Goal: Information Seeking & Learning: Stay updated

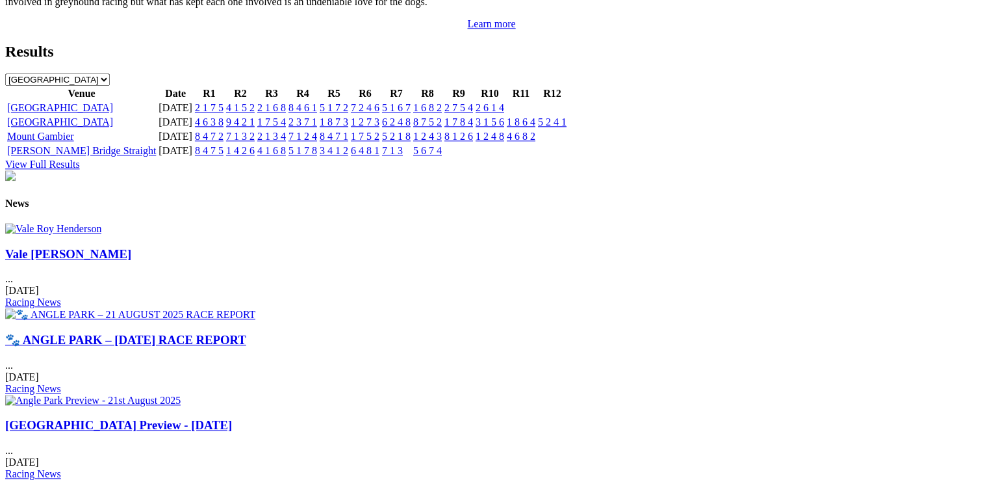
scroll to position [1560, 0]
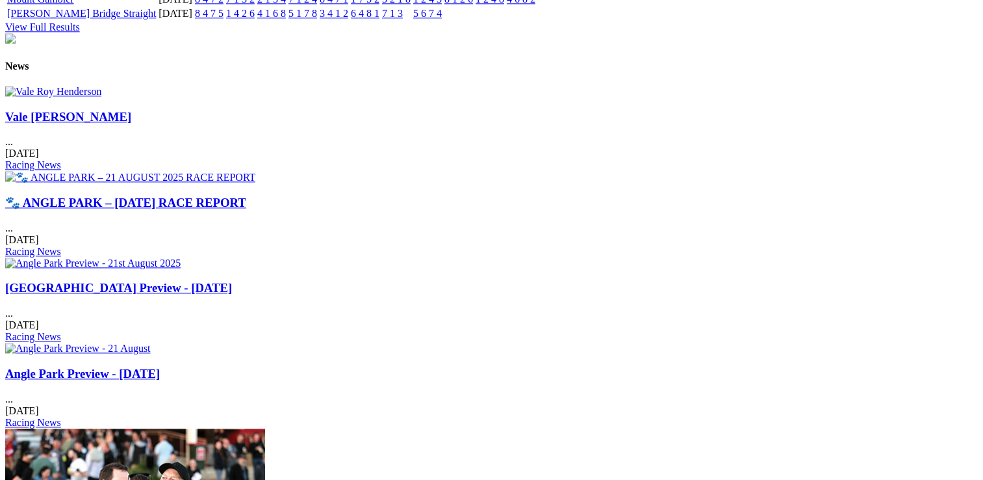
click at [246, 196] on link "🐾 ANGLE PARK – [DATE] RACE REPORT" at bounding box center [125, 203] width 241 height 14
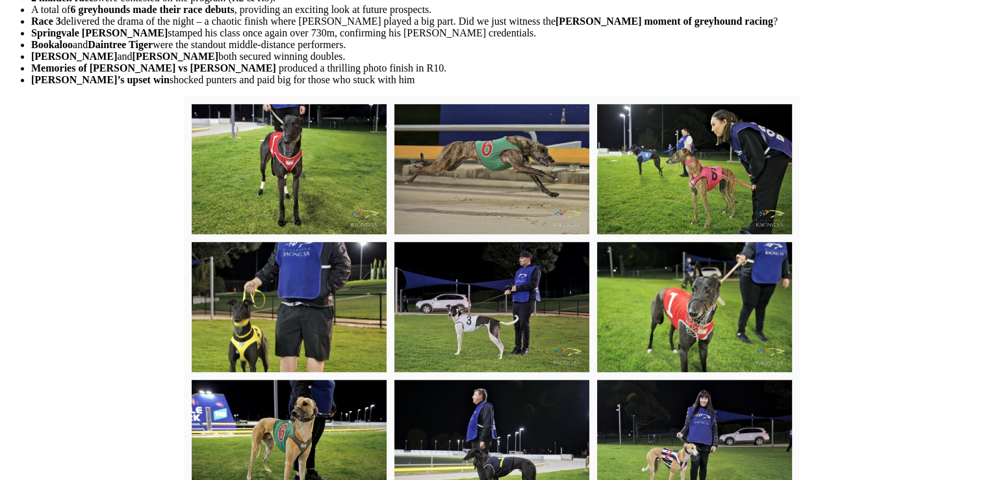
scroll to position [1162, 0]
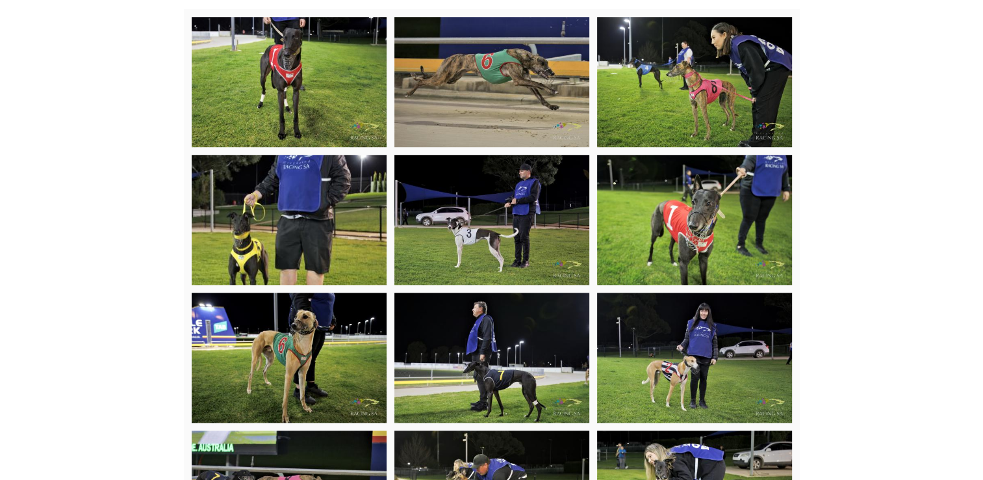
click at [702, 355] on img at bounding box center [694, 357] width 195 height 130
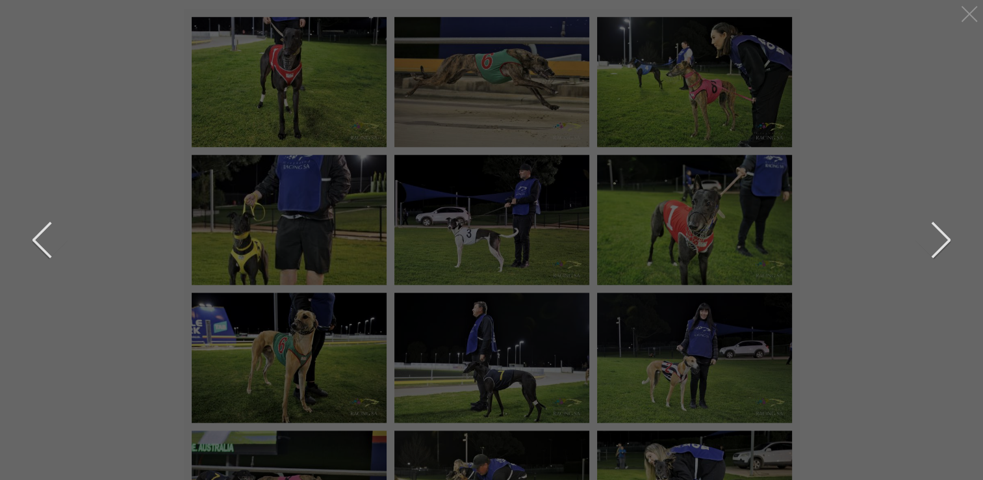
click at [951, 243] on div at bounding box center [492, 240] width 934 height 456
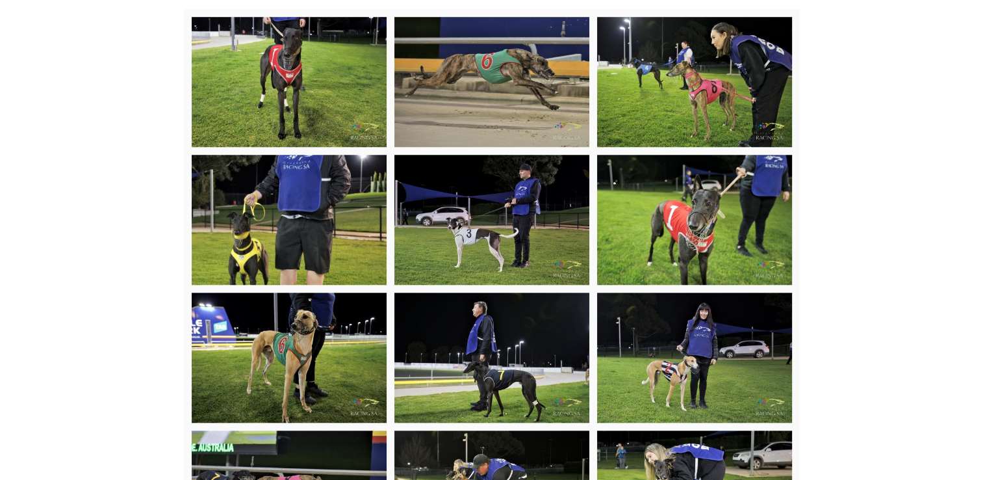
drag, startPoint x: 595, startPoint y: 428, endPoint x: 602, endPoint y: 420, distance: 10.6
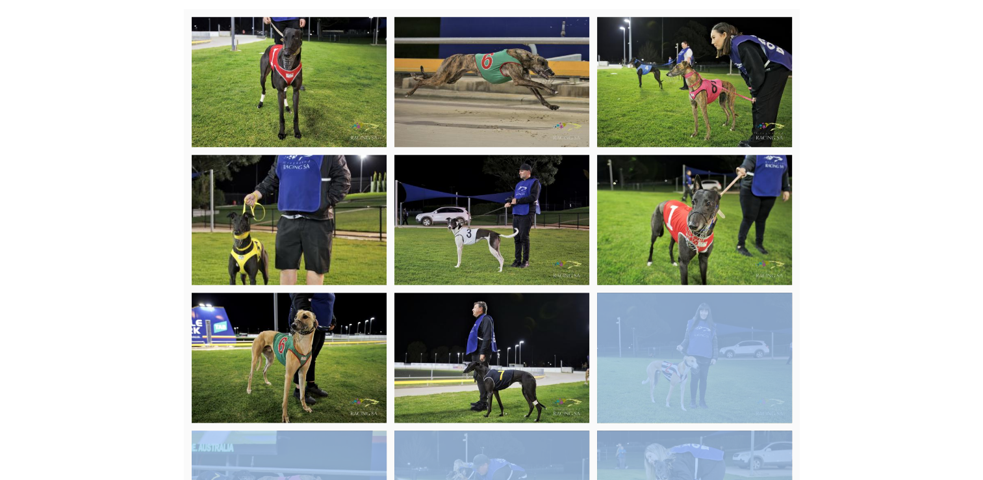
click at [492, 350] on img at bounding box center [491, 357] width 195 height 130
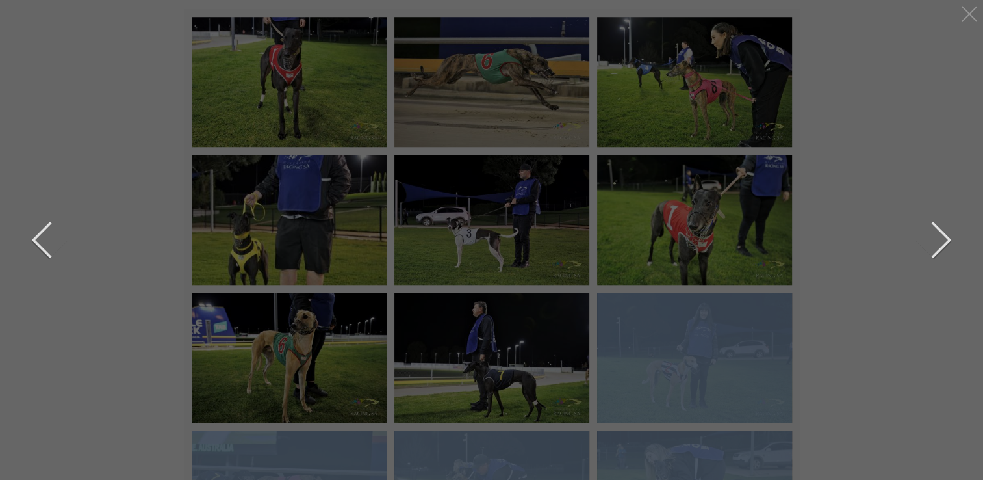
click at [948, 238] on button "next" at bounding box center [931, 239] width 39 height 65
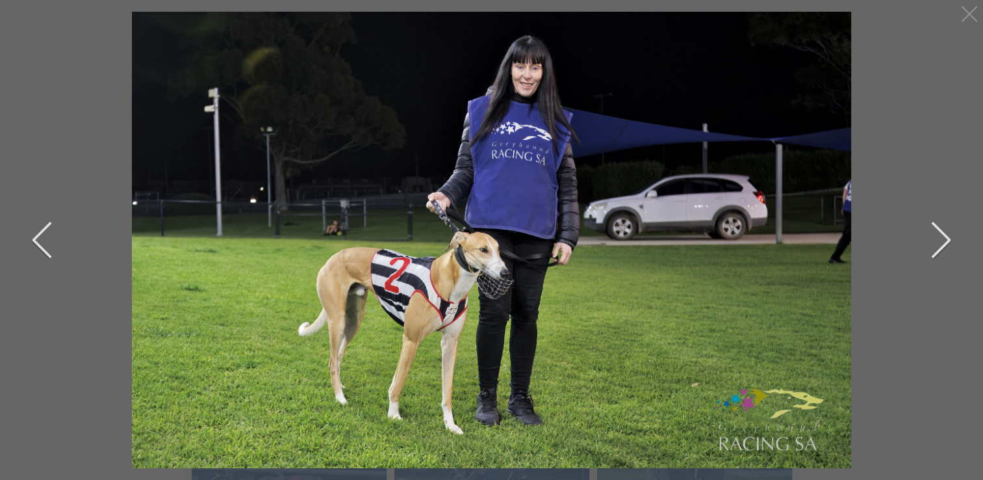
click at [948, 237] on button "next" at bounding box center [931, 239] width 39 height 65
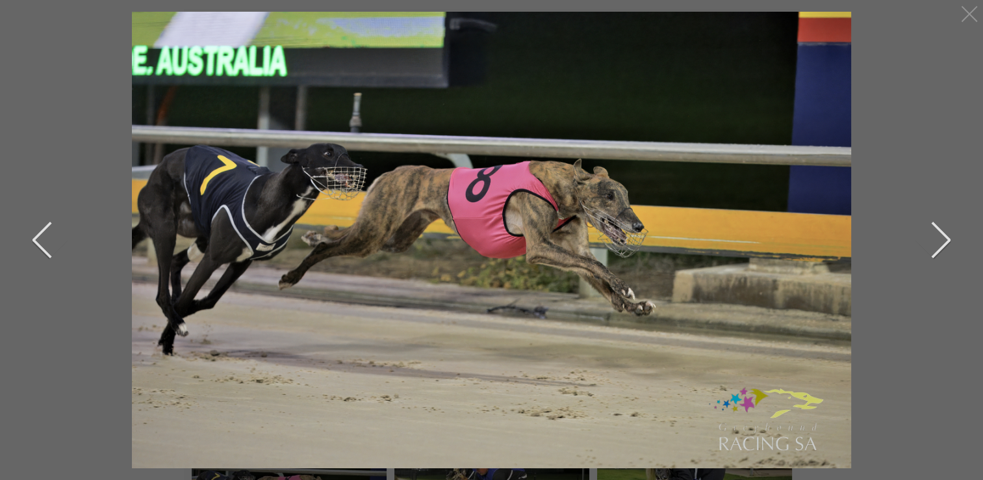
click at [954, 241] on div at bounding box center [492, 240] width 934 height 456
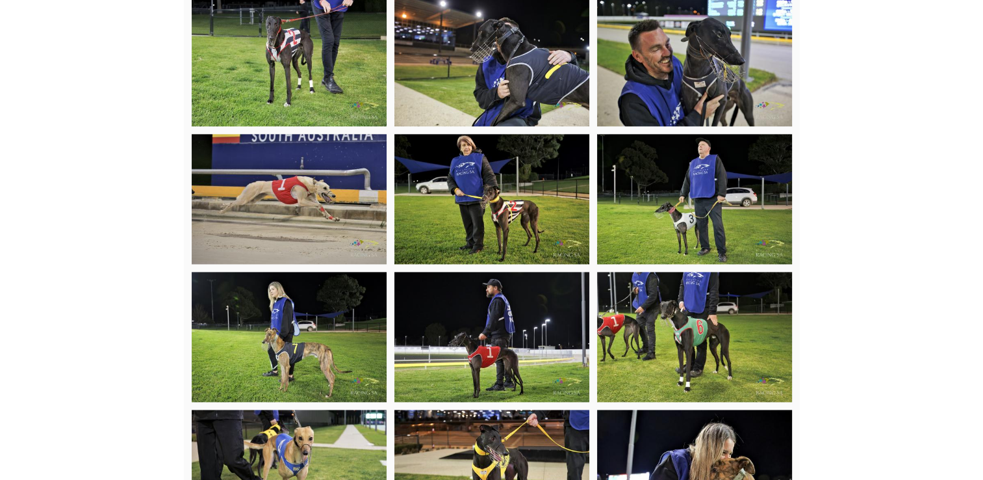
scroll to position [1747, 0]
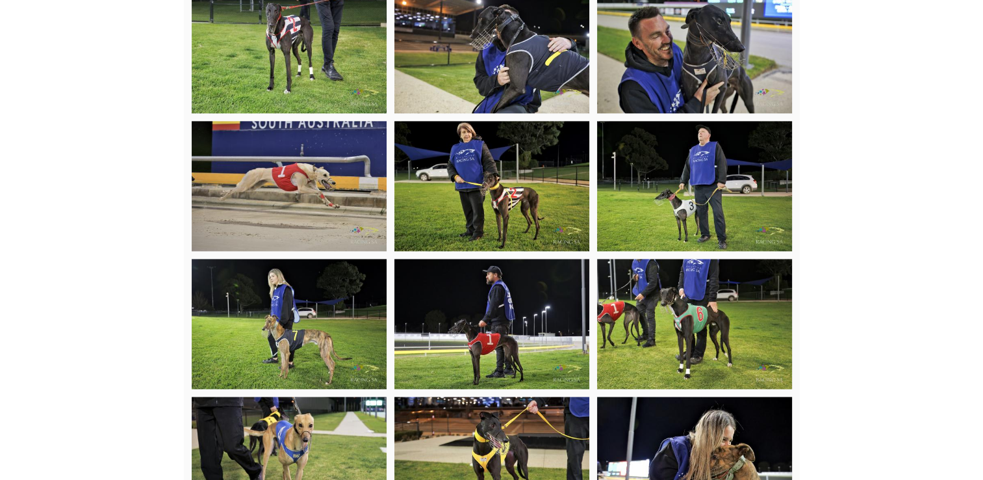
click at [704, 326] on img at bounding box center [694, 324] width 195 height 130
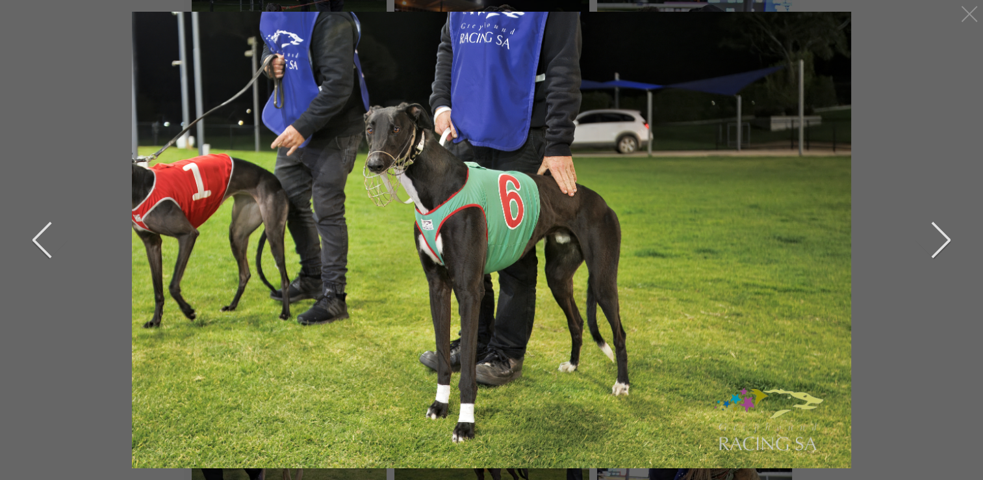
click at [946, 235] on button "next" at bounding box center [931, 239] width 39 height 65
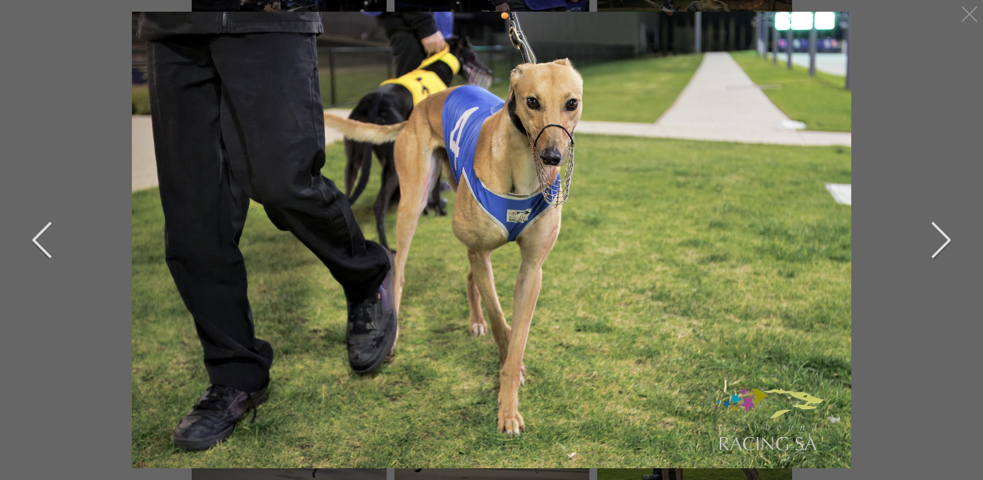
scroll to position [3242, 0]
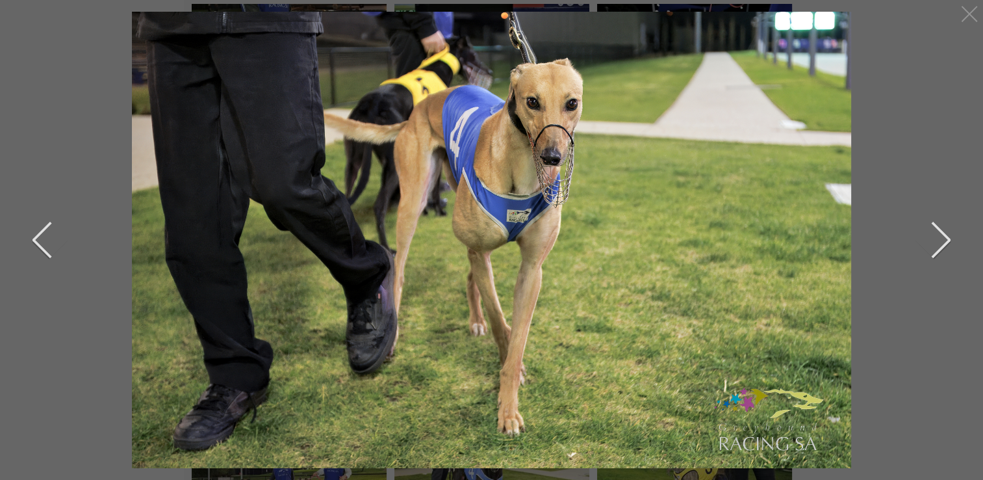
click at [948, 235] on button "next" at bounding box center [931, 239] width 39 height 65
click at [953, 235] on div at bounding box center [492, 240] width 934 height 456
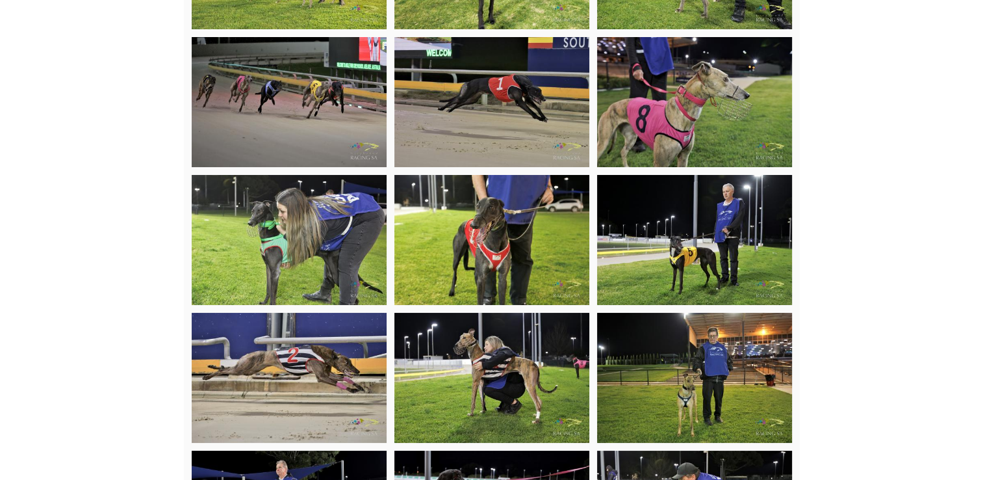
scroll to position [3762, 0]
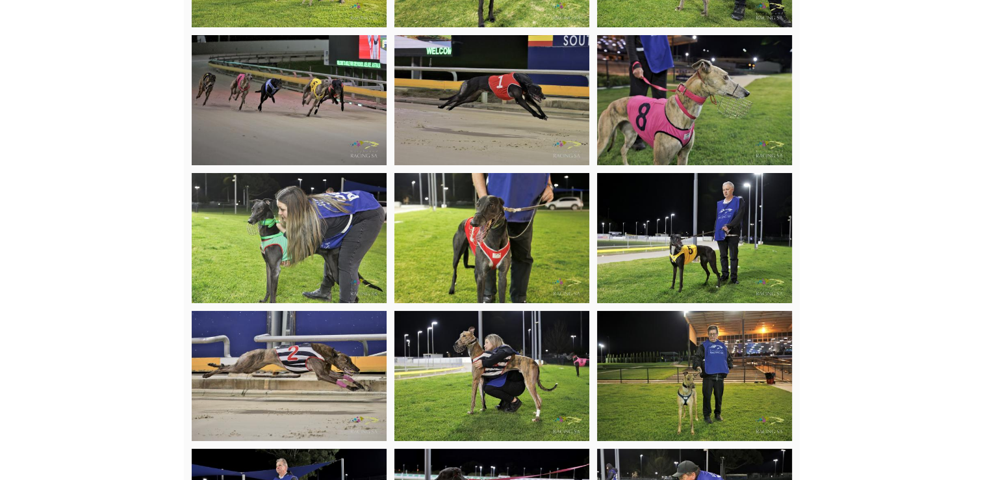
click at [347, 231] on img at bounding box center [289, 238] width 195 height 130
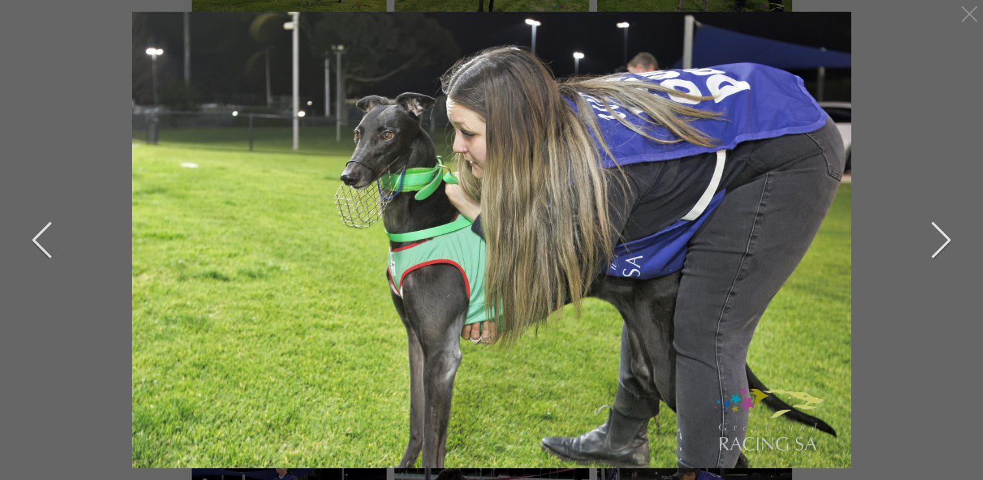
click at [947, 235] on button "next" at bounding box center [931, 239] width 39 height 65
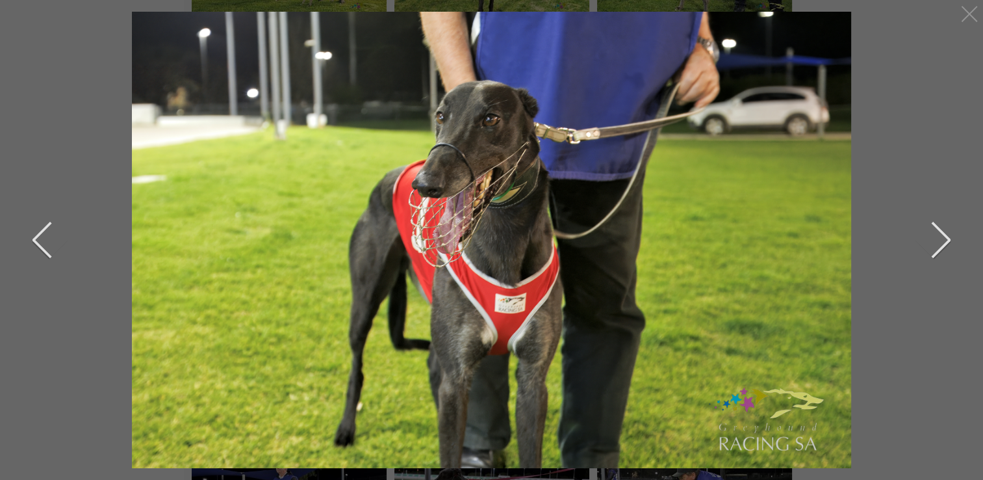
drag, startPoint x: 948, startPoint y: 237, endPoint x: 950, endPoint y: 227, distance: 10.1
click at [950, 227] on button "next" at bounding box center [931, 239] width 39 height 65
click at [951, 233] on div "previous next" at bounding box center [492, 240] width 934 height 456
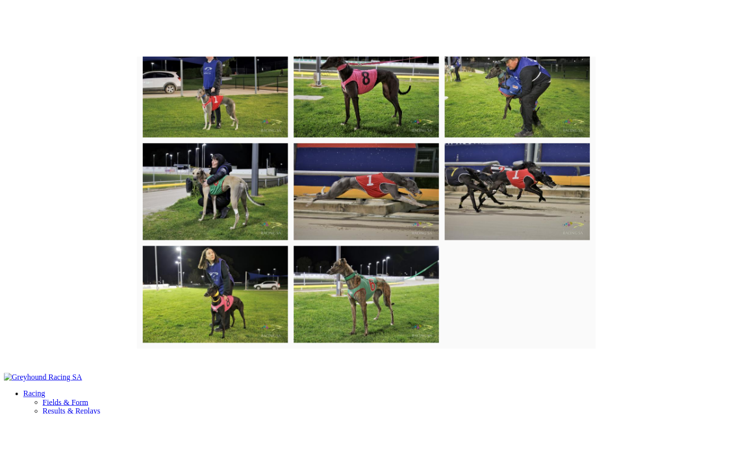
scroll to position [4281, 0]
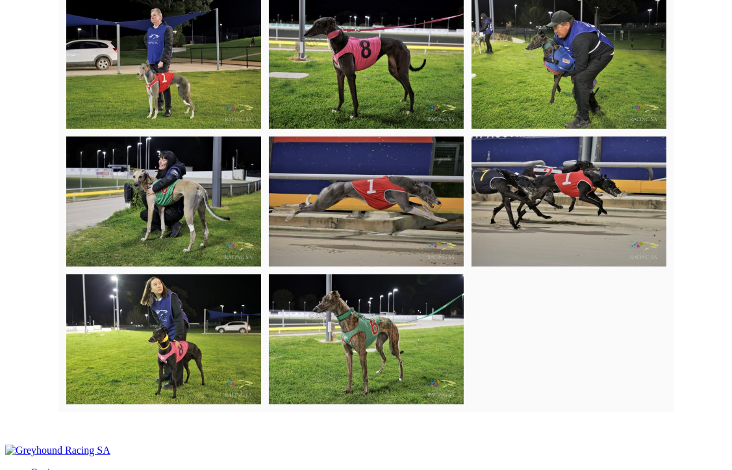
drag, startPoint x: 136, startPoint y: 313, endPoint x: 249, endPoint y: 272, distance: 120.3
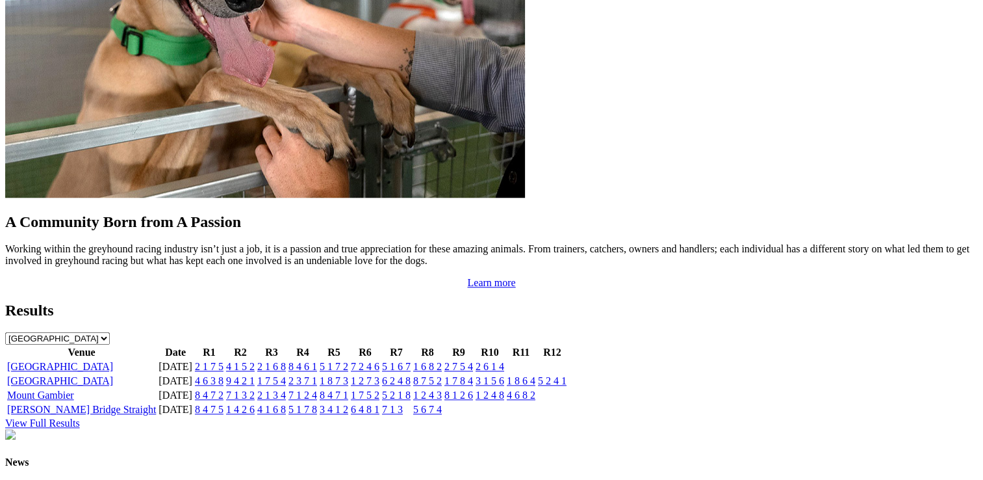
scroll to position [1170, 0]
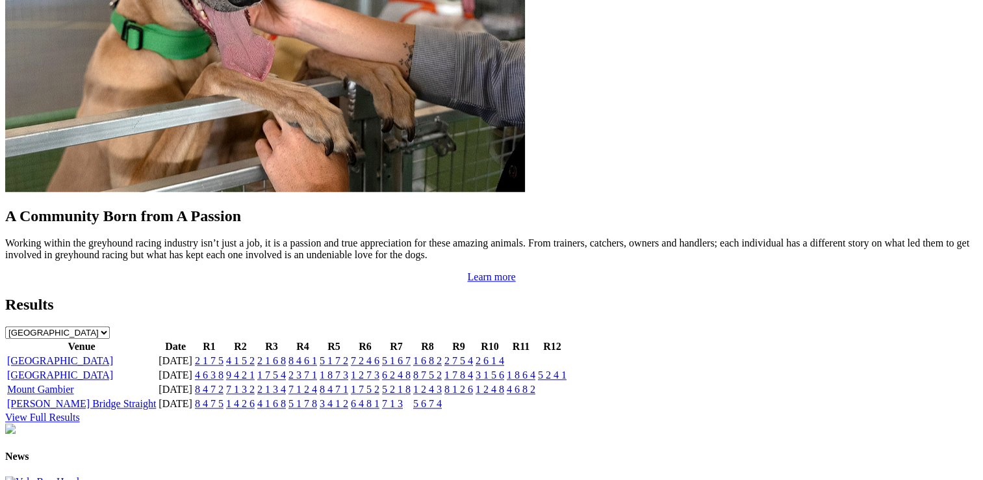
click at [80, 411] on link "View Full Results" at bounding box center [42, 416] width 75 height 11
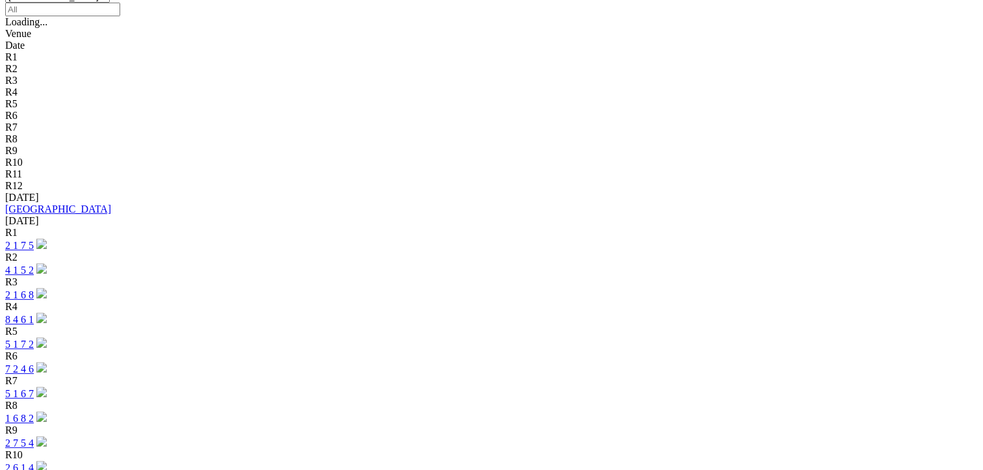
scroll to position [455, 0]
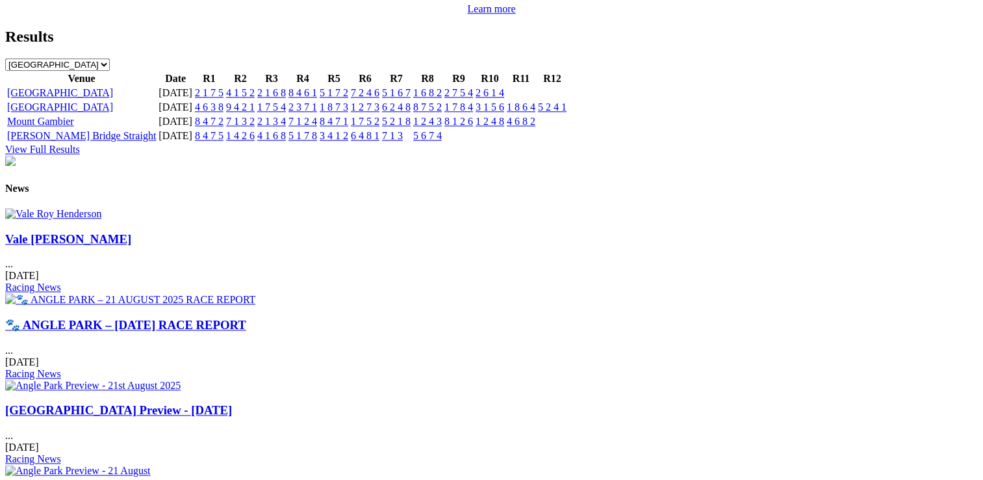
scroll to position [1365, 0]
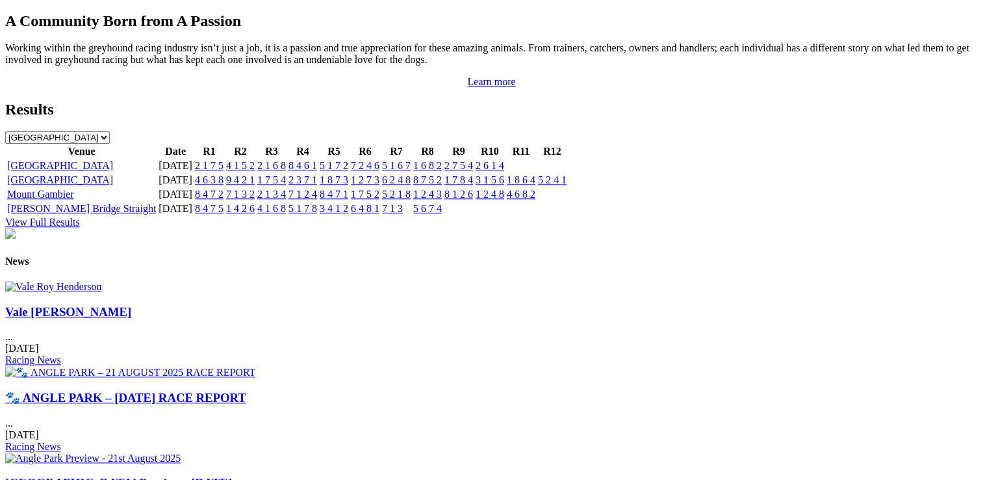
click at [131, 318] on link "Vale Roy Henderson" at bounding box center [68, 312] width 126 height 14
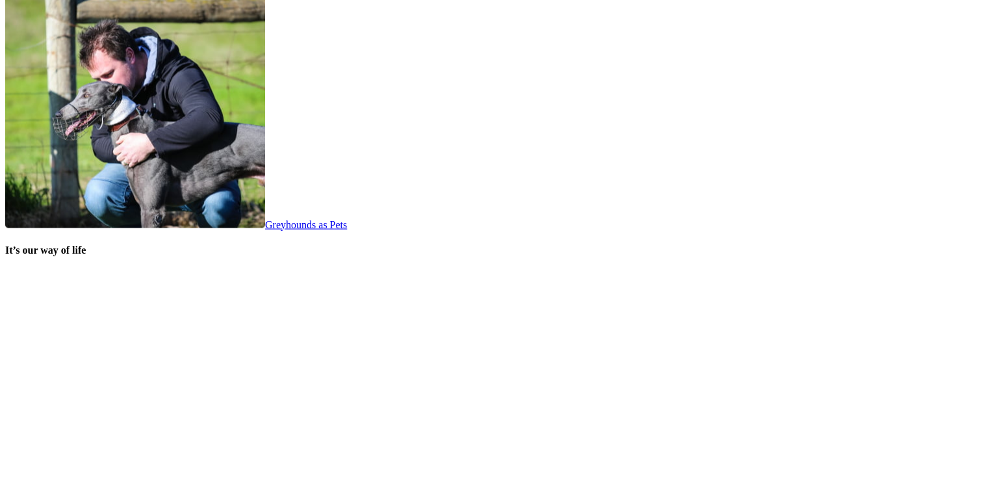
scroll to position [2600, 0]
